Goal: Transaction & Acquisition: Purchase product/service

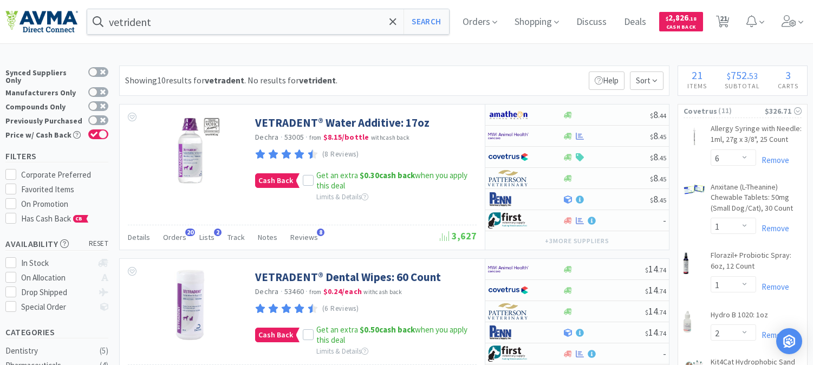
select select "6"
select select "1"
select select "2"
select select "1"
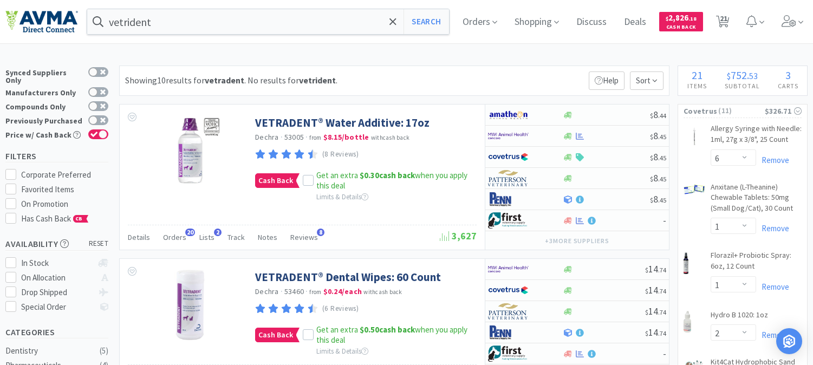
select select "1"
select select "3"
select select "2"
select select "12"
select select "1"
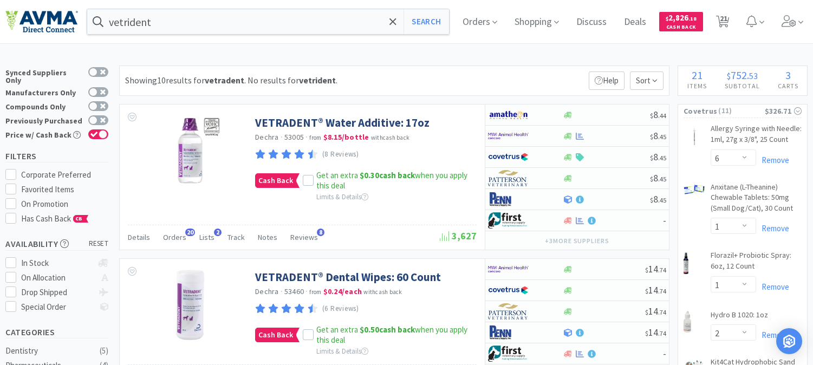
select select "1"
select select "2"
select select "6"
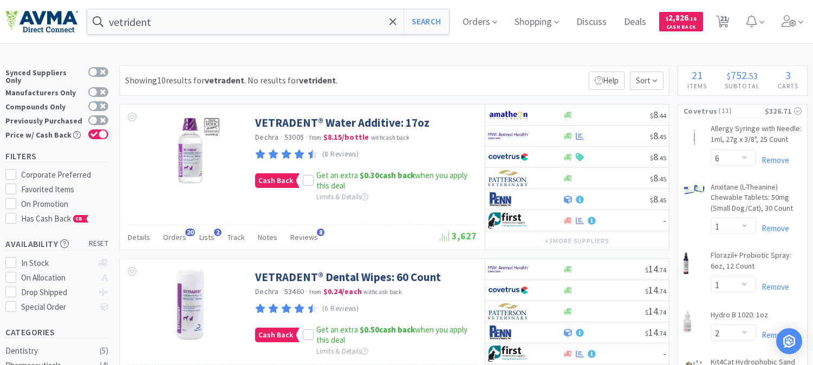
select select "3"
select select "2"
select select "3"
select select "2"
select select "6"
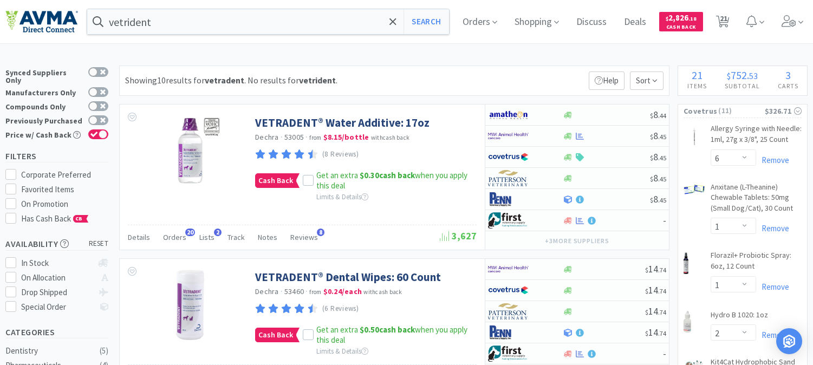
select select "2"
